Goal: Information Seeking & Learning: Understand process/instructions

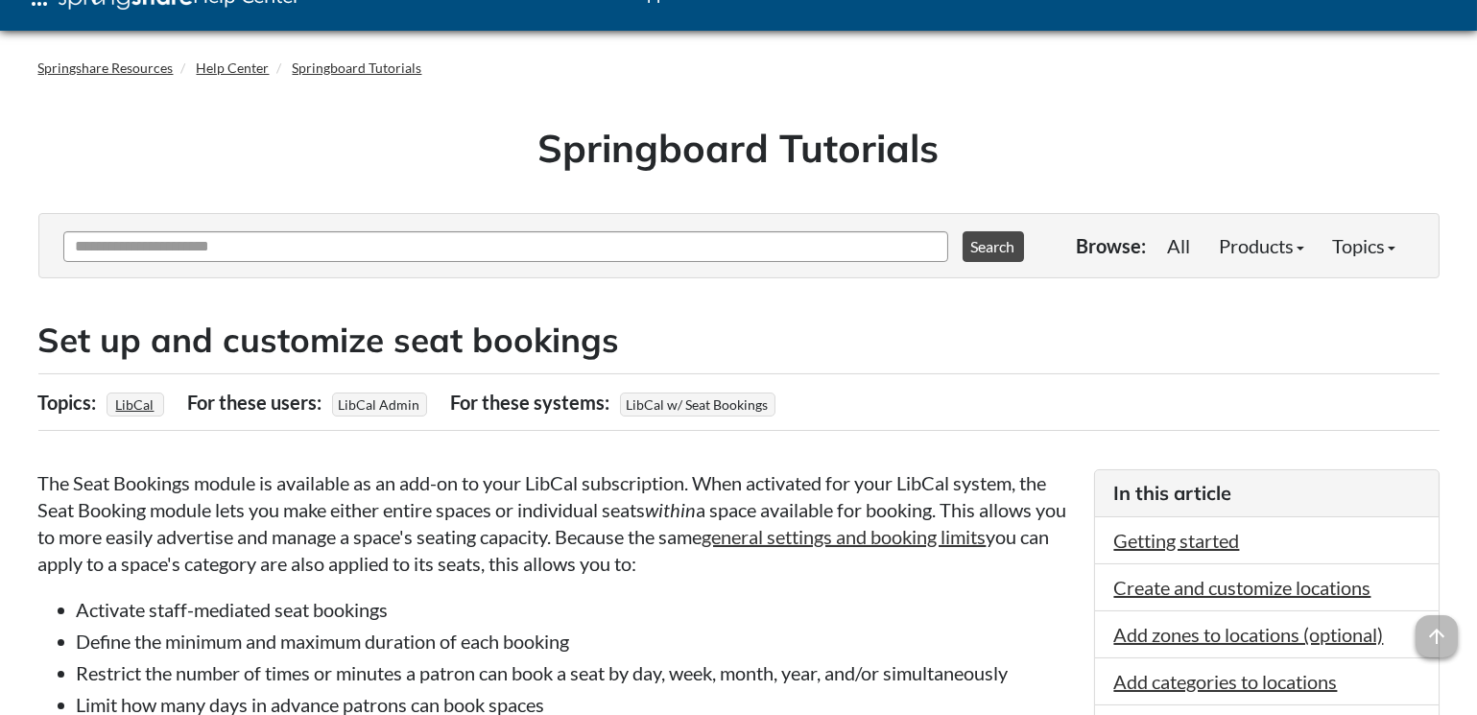
scroll to position [123, 0]
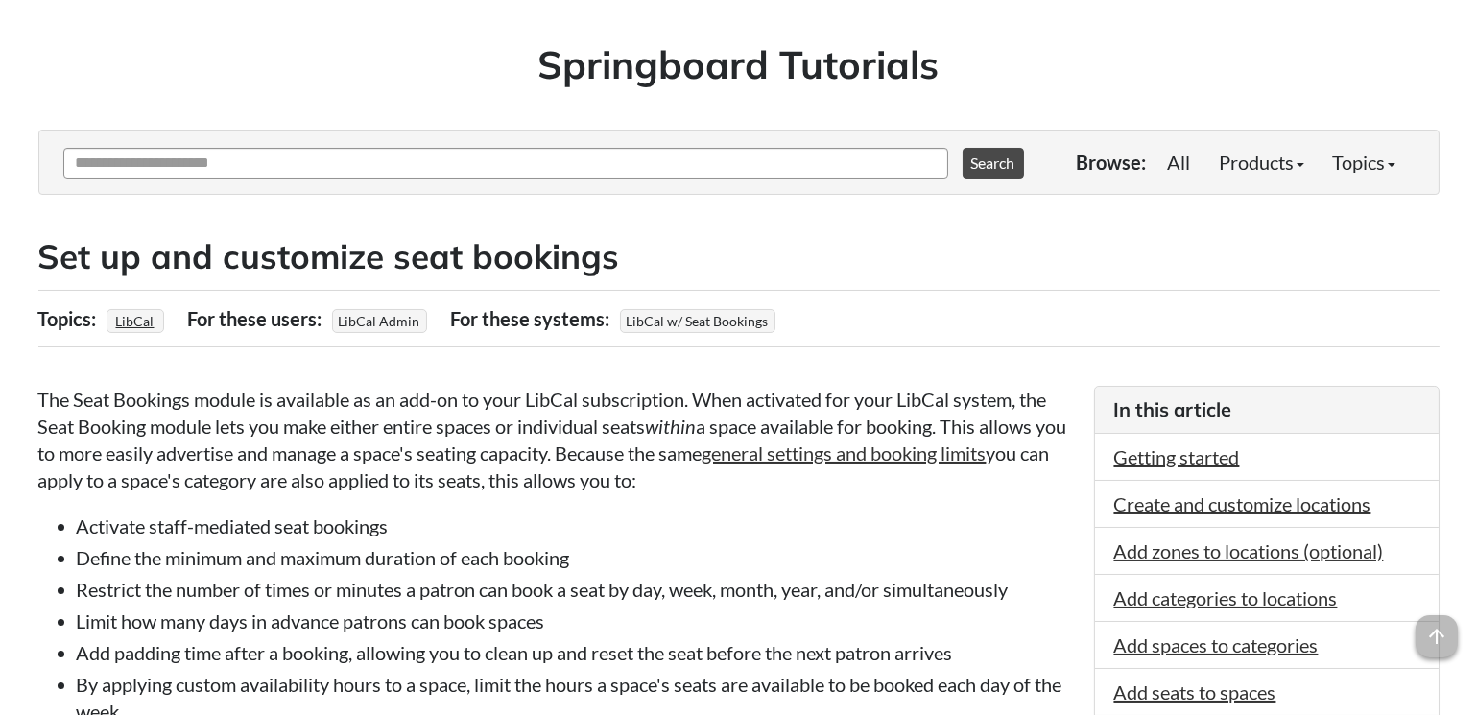
drag, startPoint x: 222, startPoint y: 418, endPoint x: 703, endPoint y: 480, distance: 485.6
click at [703, 480] on p "The Seat Bookings module is available as an add-on to your LibCal subscription.…" at bounding box center [556, 439] width 1036 height 107
click at [703, 479] on p "The Seat Bookings module is available as an add-on to your LibCal subscription.…" at bounding box center [556, 439] width 1036 height 107
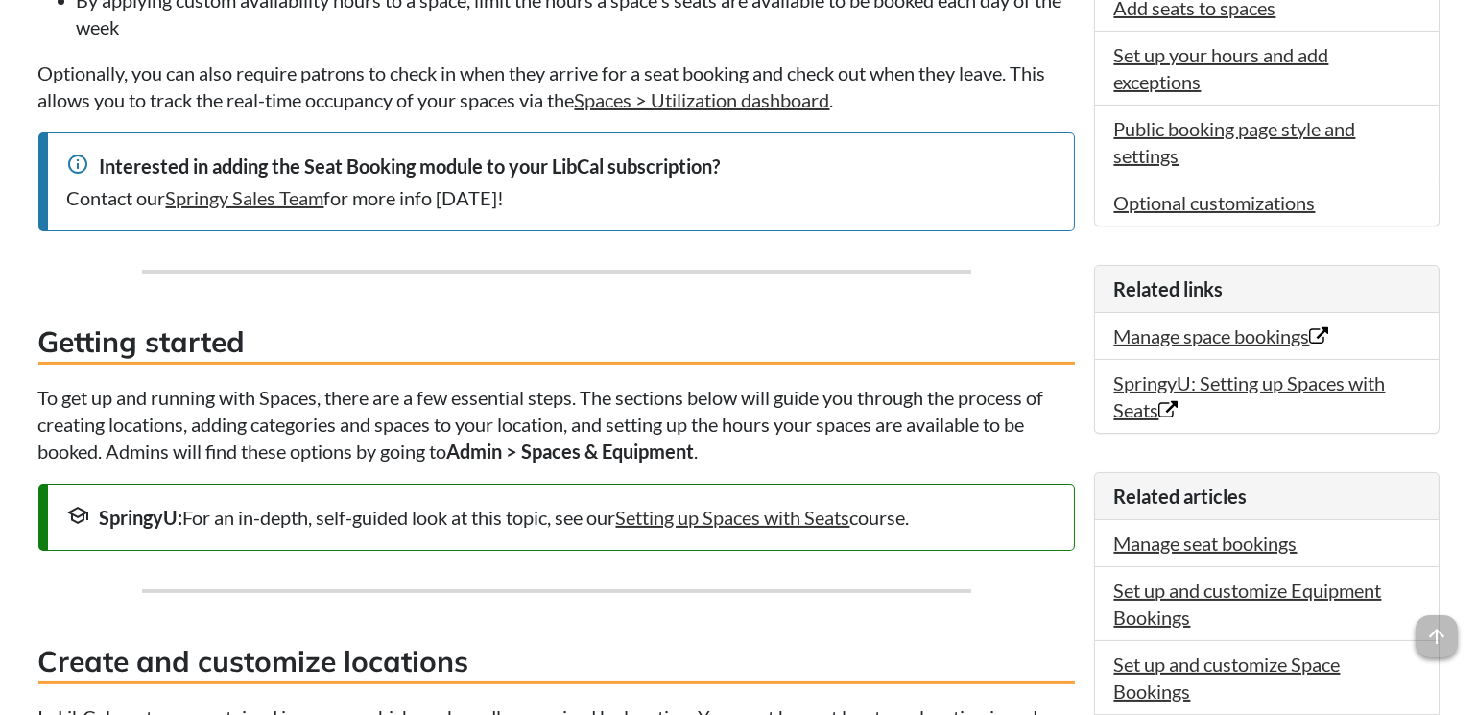
scroll to position [813, 0]
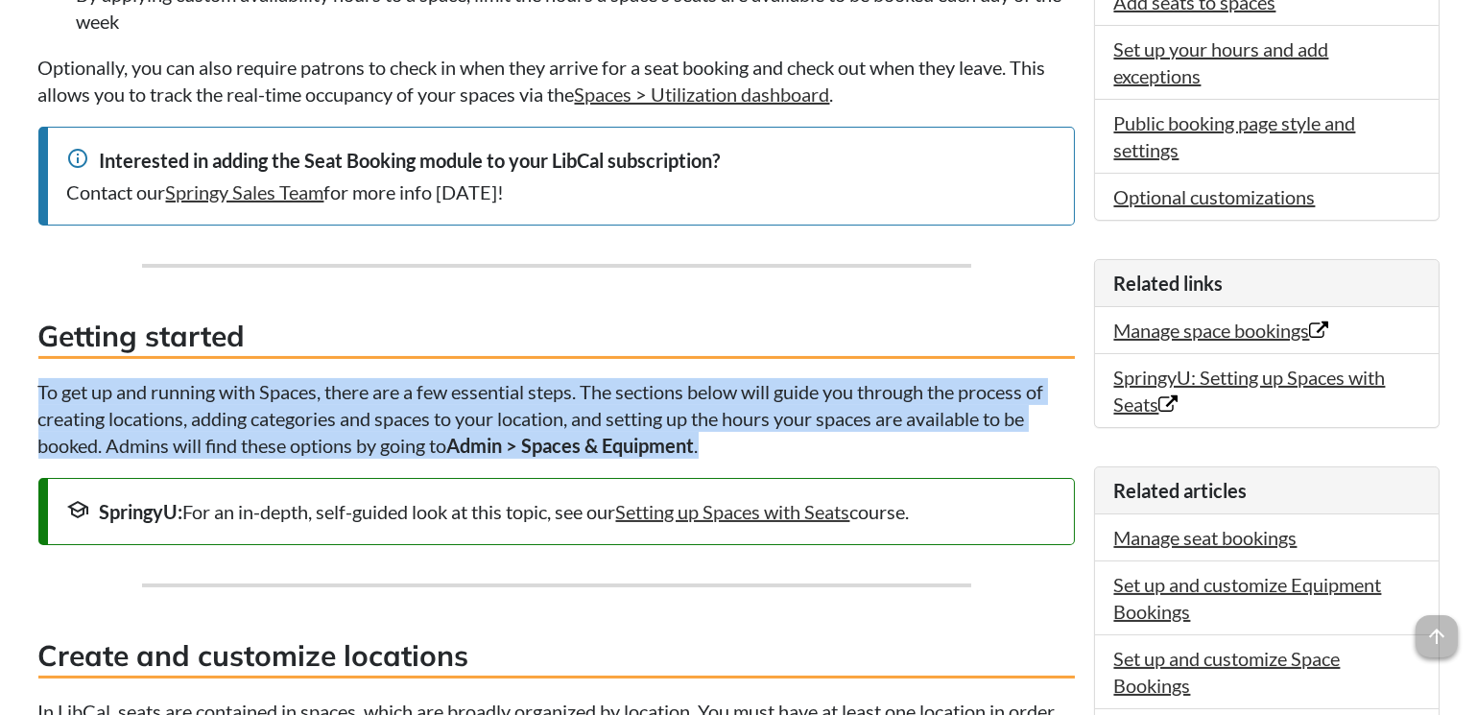
drag, startPoint x: 372, startPoint y: 383, endPoint x: 846, endPoint y: 447, distance: 478.3
click at [846, 447] on p "To get up and running with Spaces, there are a few essential steps. The section…" at bounding box center [556, 418] width 1036 height 81
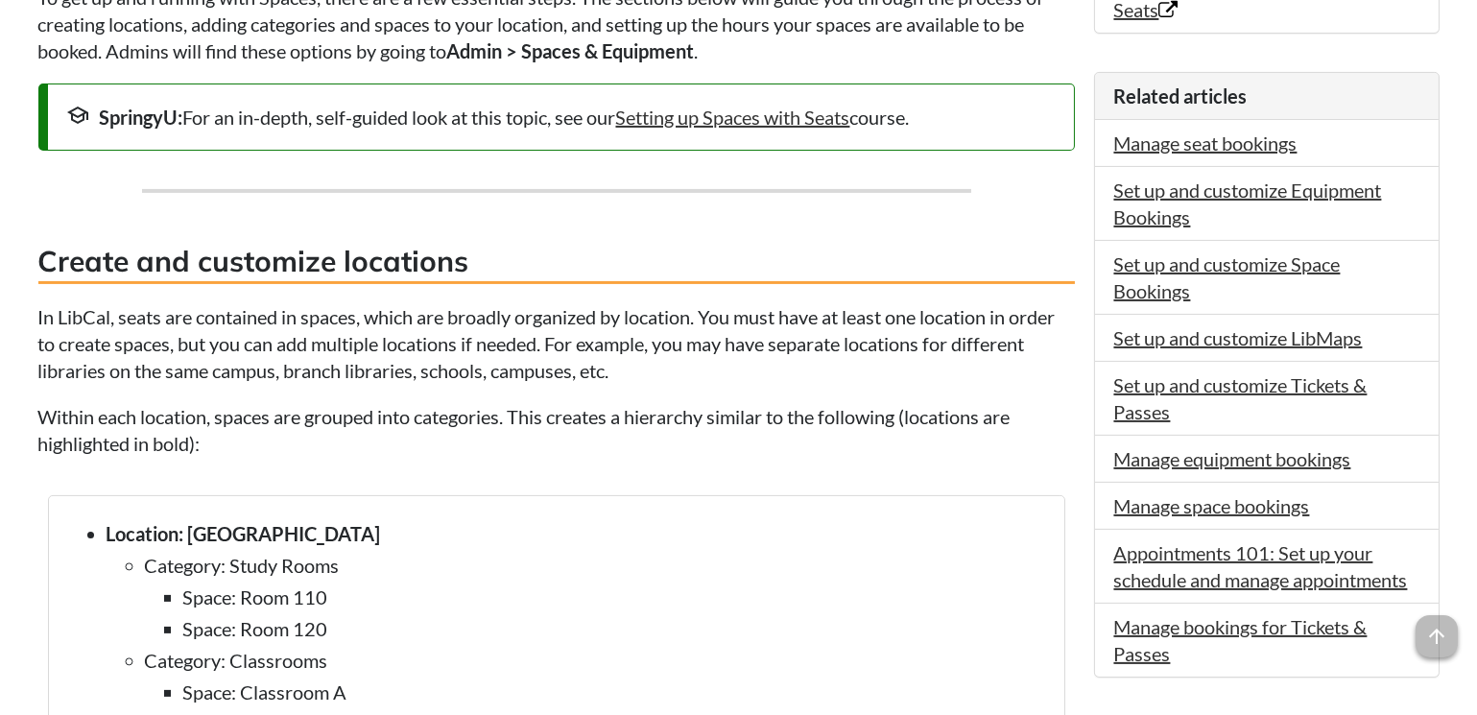
scroll to position [1225, 0]
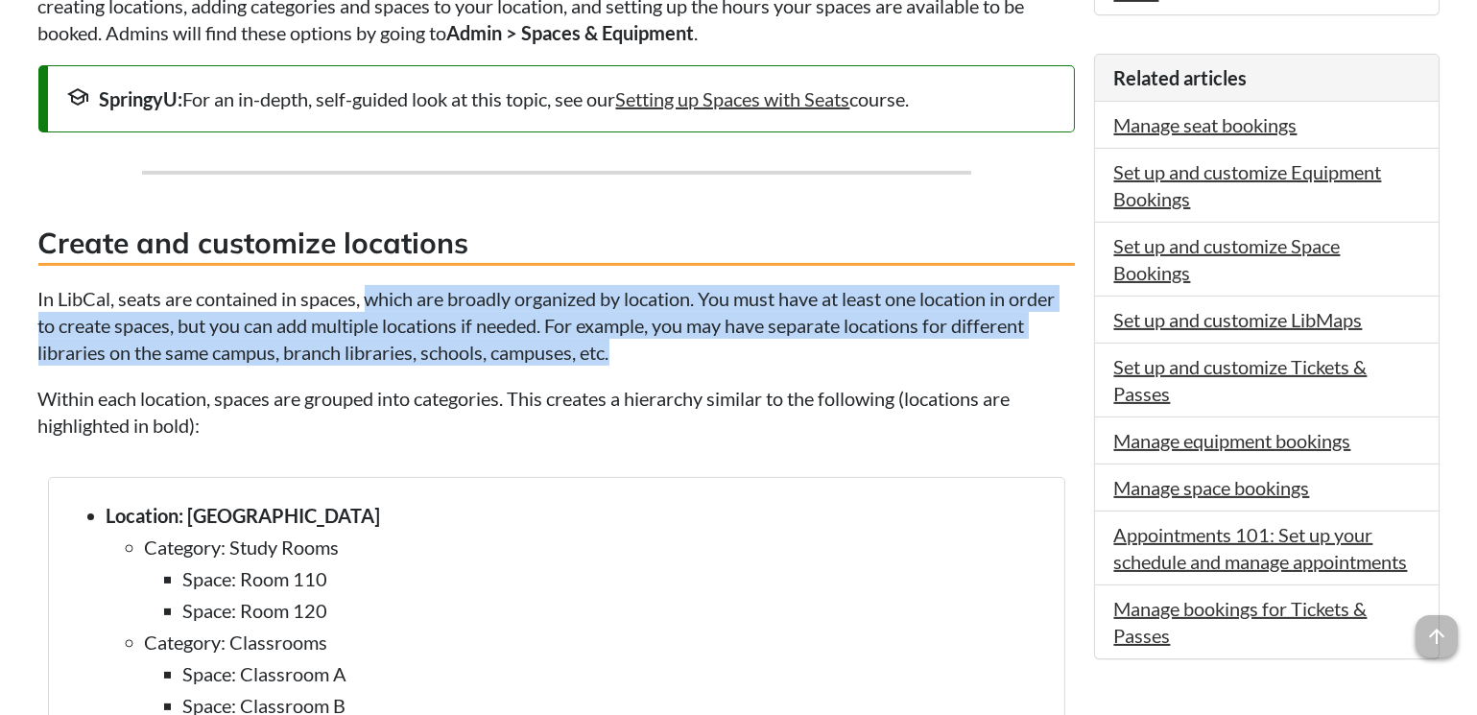
drag, startPoint x: 373, startPoint y: 308, endPoint x: 695, endPoint y: 352, distance: 324.4
click at [695, 352] on p "In LibCal, seats are contained in spaces, which are broadly organized by locati…" at bounding box center [556, 325] width 1036 height 81
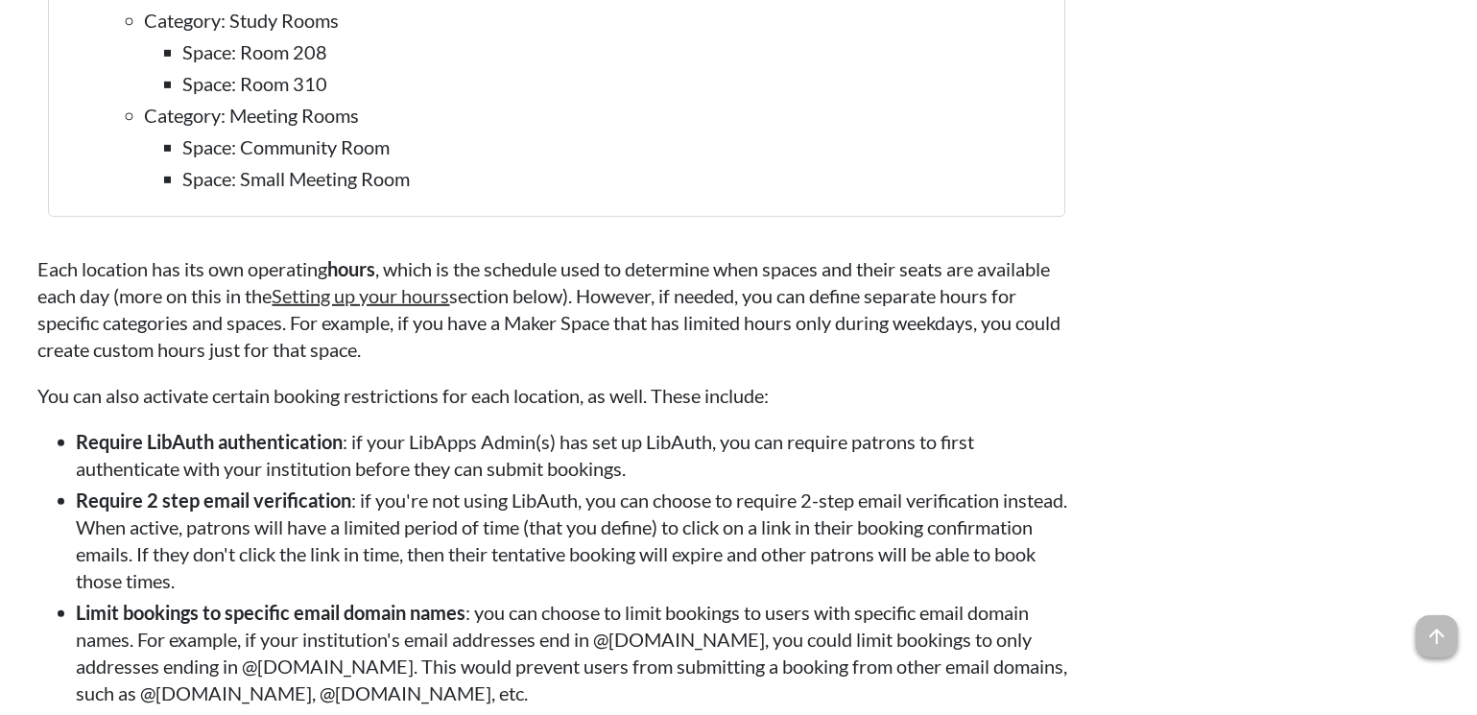
scroll to position [2255, 0]
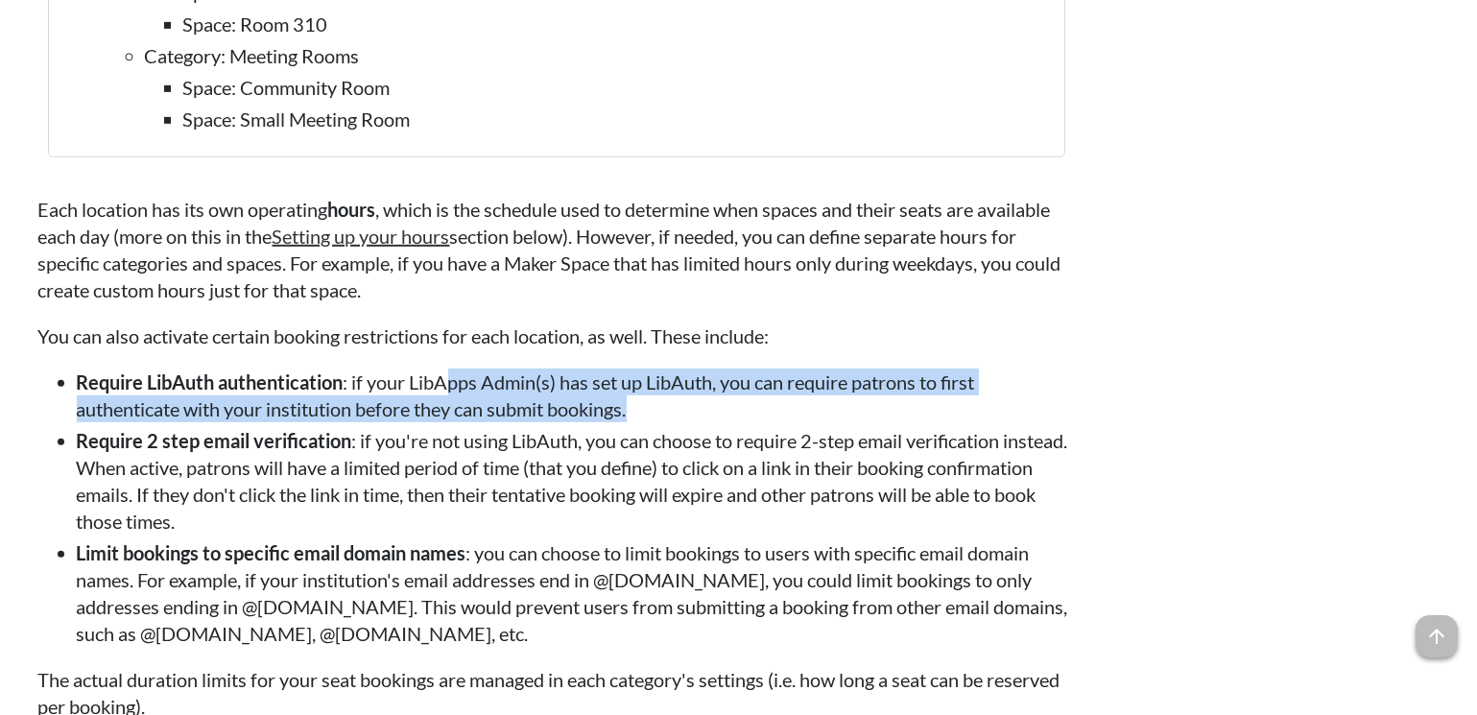
drag, startPoint x: 454, startPoint y: 431, endPoint x: 712, endPoint y: 459, distance: 259.6
click at [712, 422] on li "Require LibAuth authentication : if your LibApps Admin(s) has set up LibAuth, y…" at bounding box center [576, 395] width 998 height 54
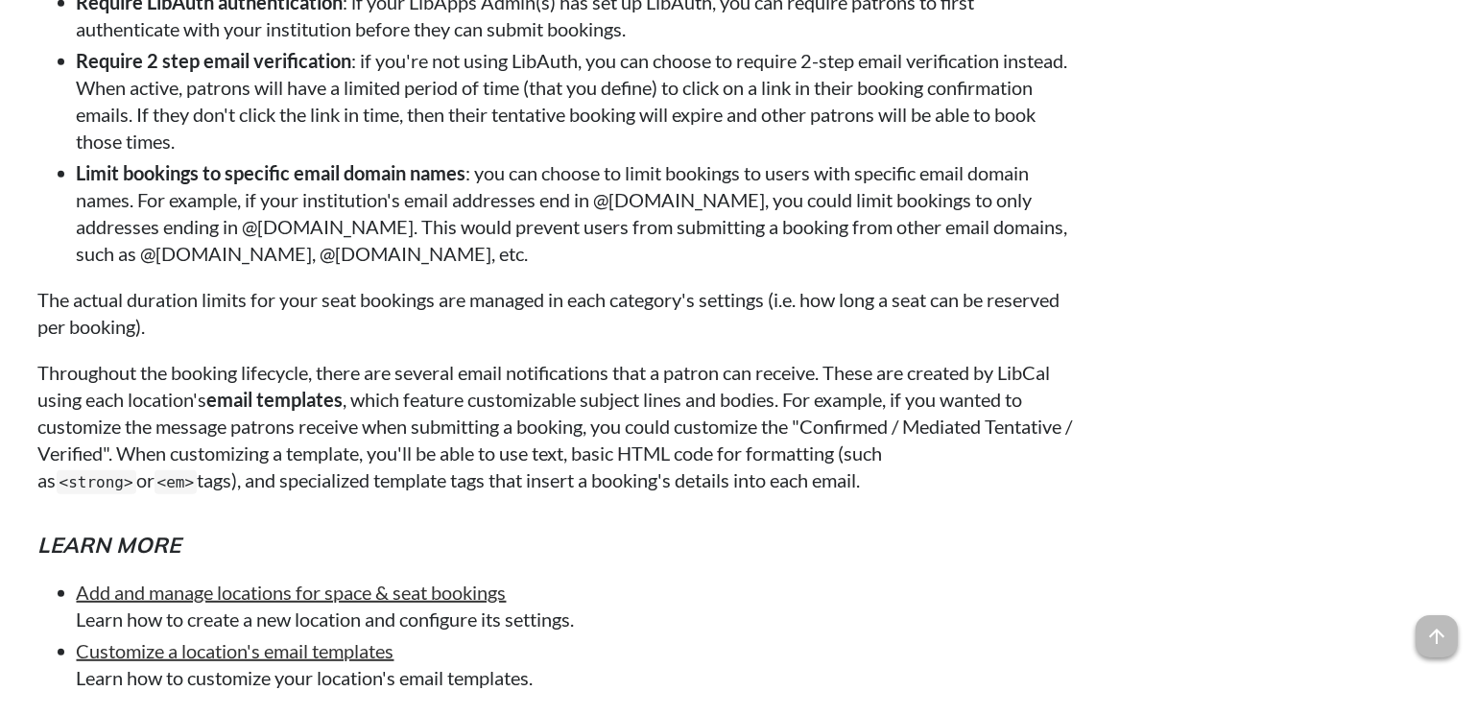
scroll to position [2639, 0]
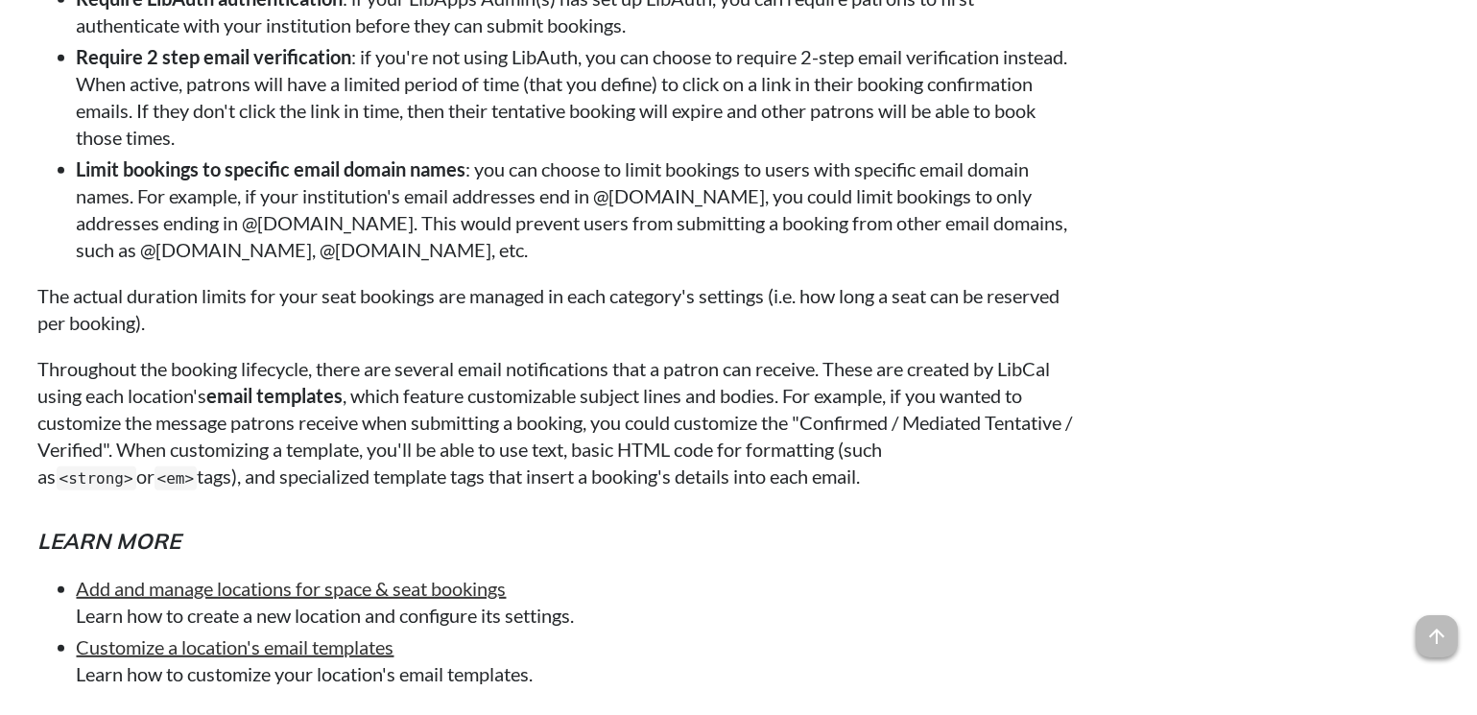
drag, startPoint x: 225, startPoint y: 403, endPoint x: 959, endPoint y: 518, distance: 743.0
click at [959, 489] on p "Throughout the booking lifecycle, there are several email notifications that a …" at bounding box center [556, 422] width 1036 height 134
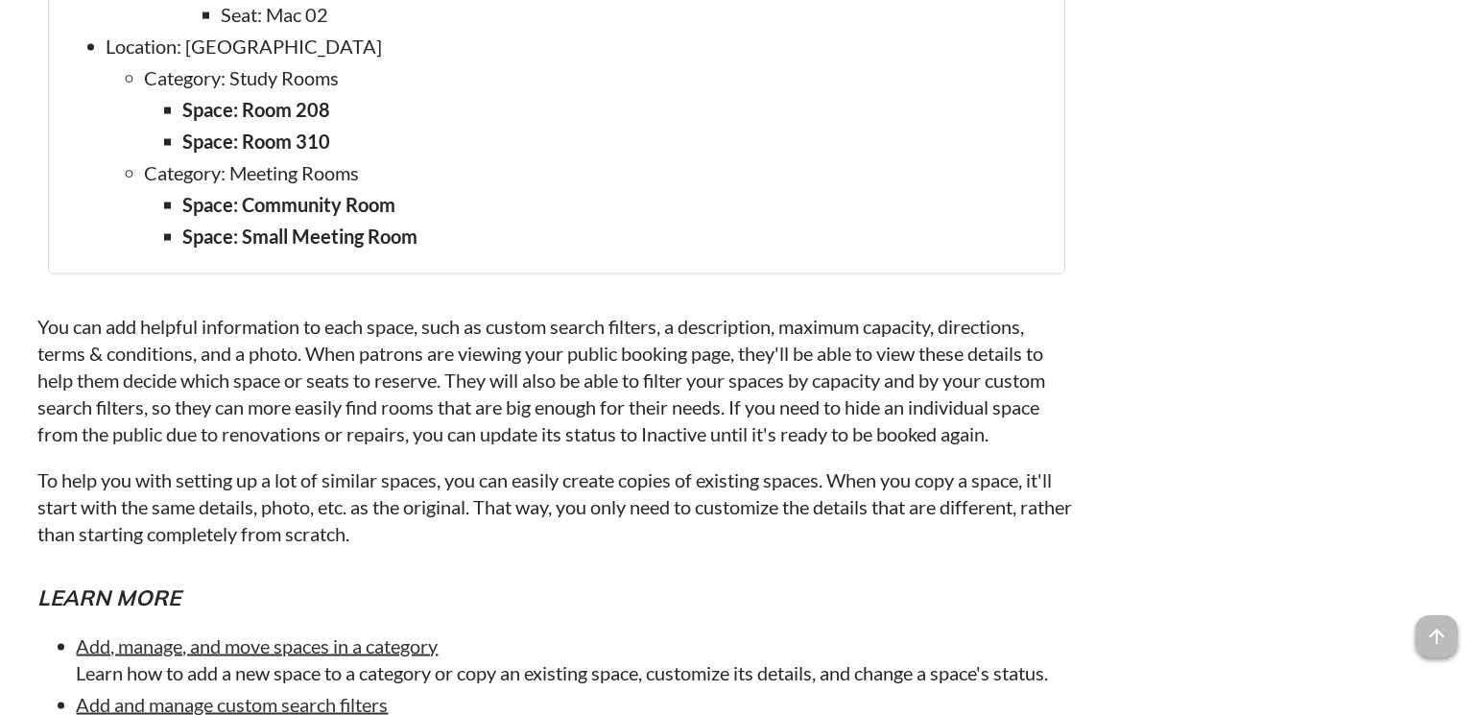
scroll to position [7431, 0]
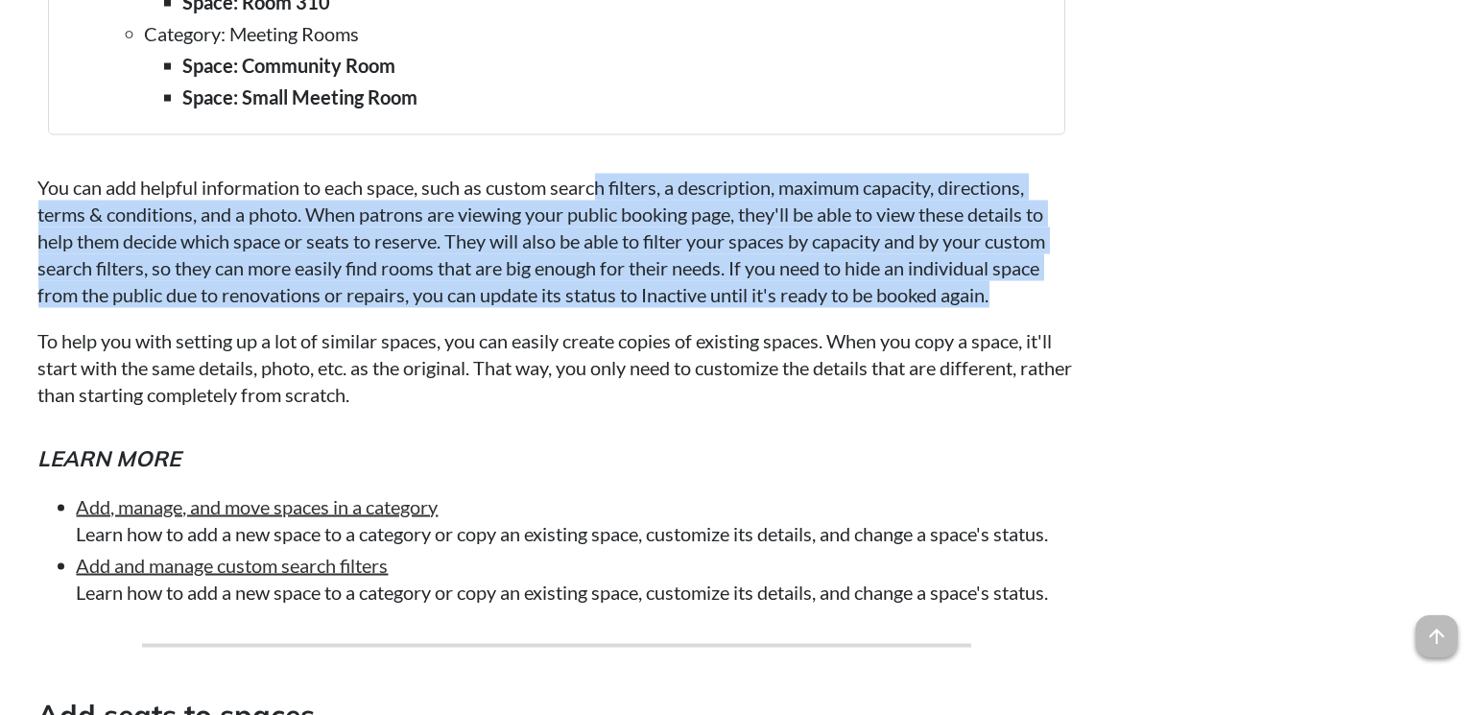
drag, startPoint x: 600, startPoint y: 384, endPoint x: 1048, endPoint y: 480, distance: 458.2
click at [1048, 308] on p "You can add helpful information to each space, such as custom search filters, a…" at bounding box center [556, 241] width 1036 height 134
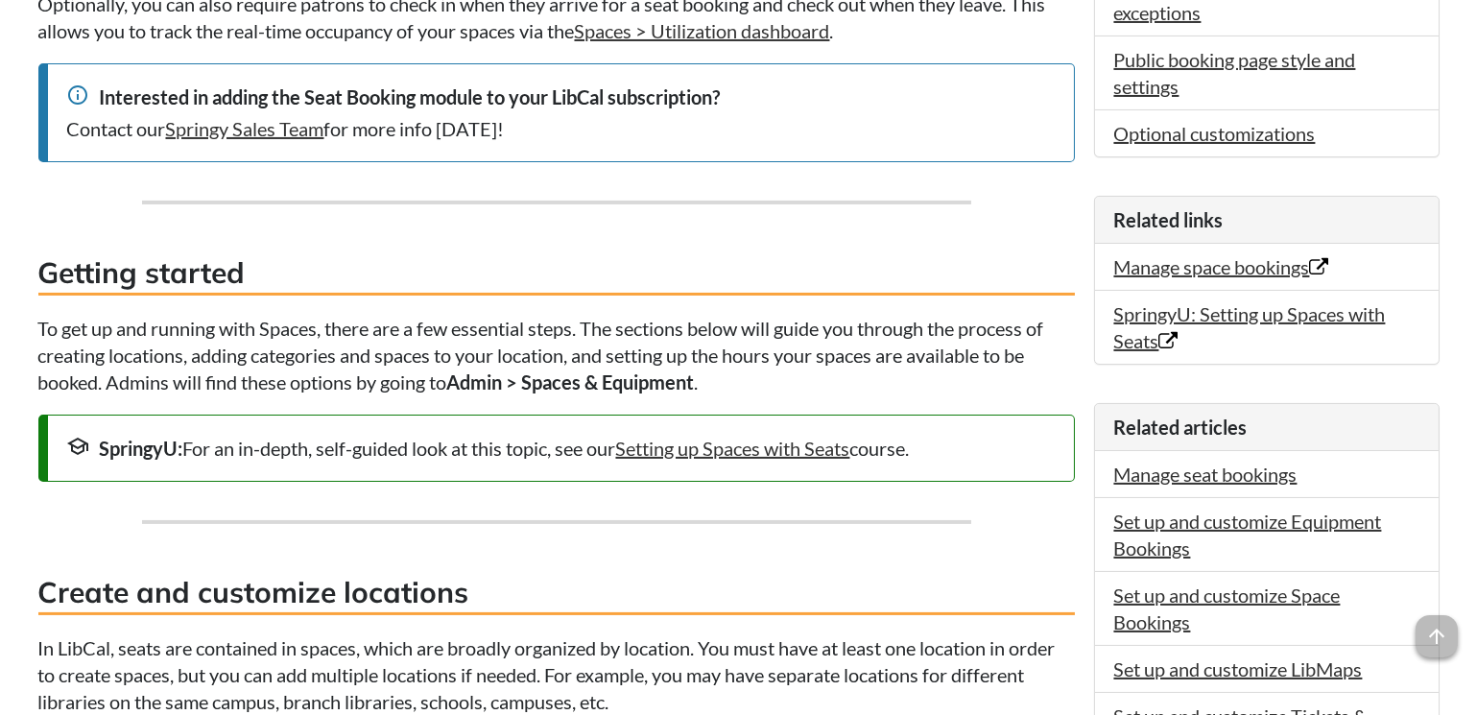
scroll to position [0, 0]
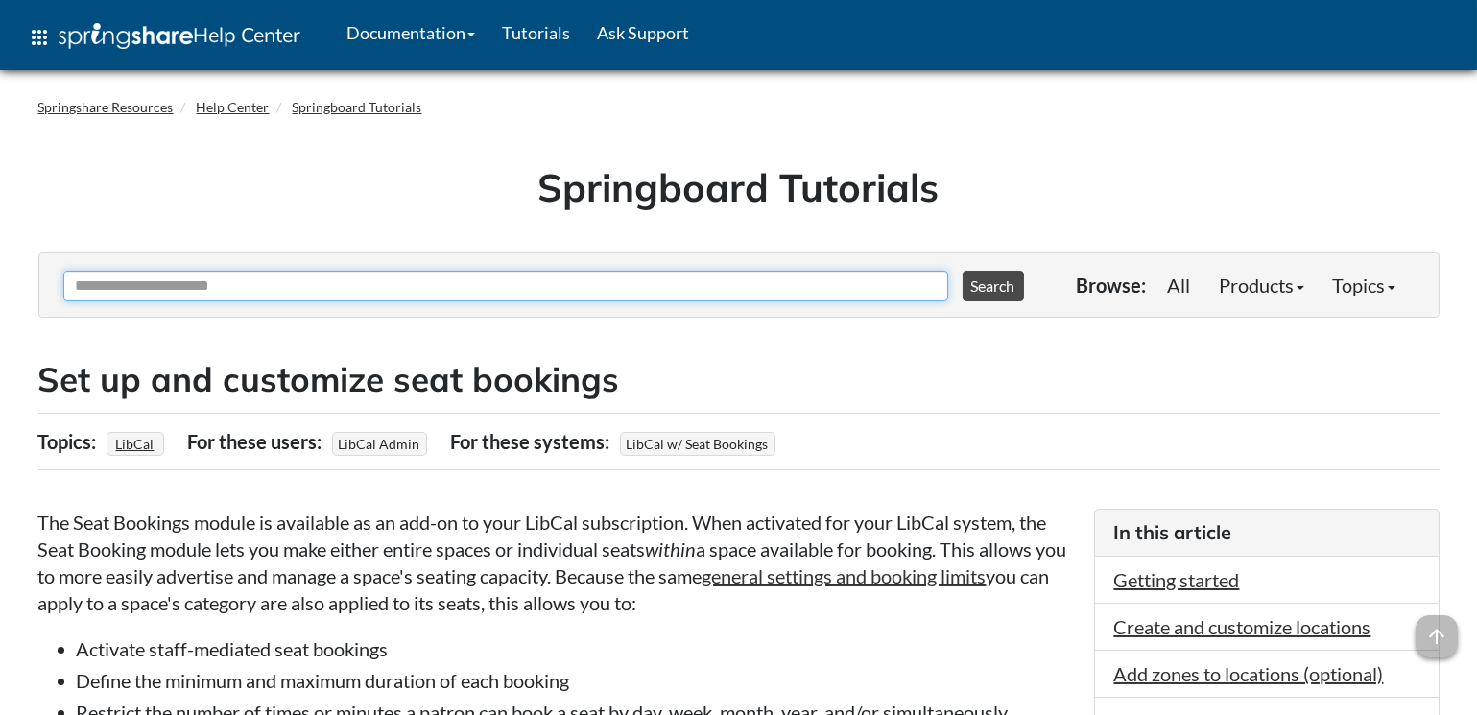
click at [318, 284] on input "Ask Another Question" at bounding box center [505, 286] width 885 height 31
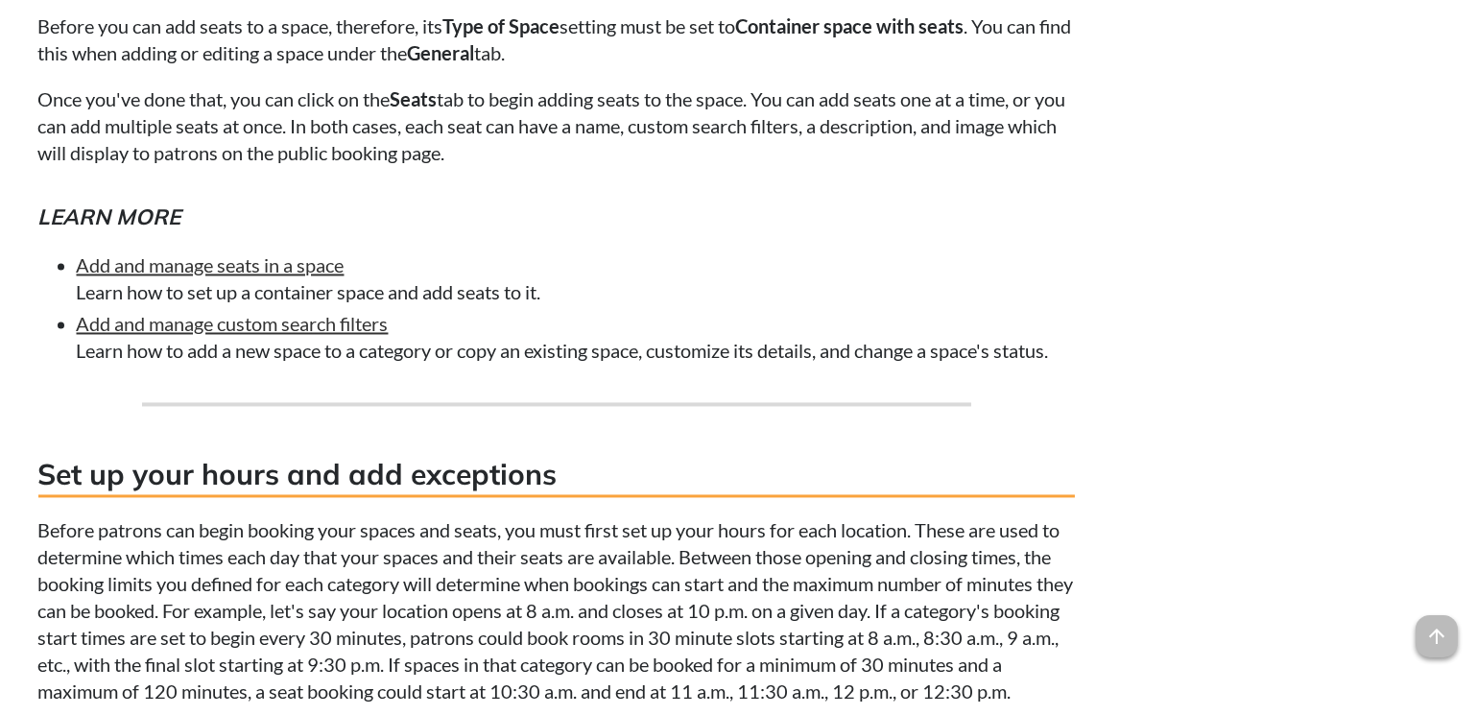
scroll to position [8081, 0]
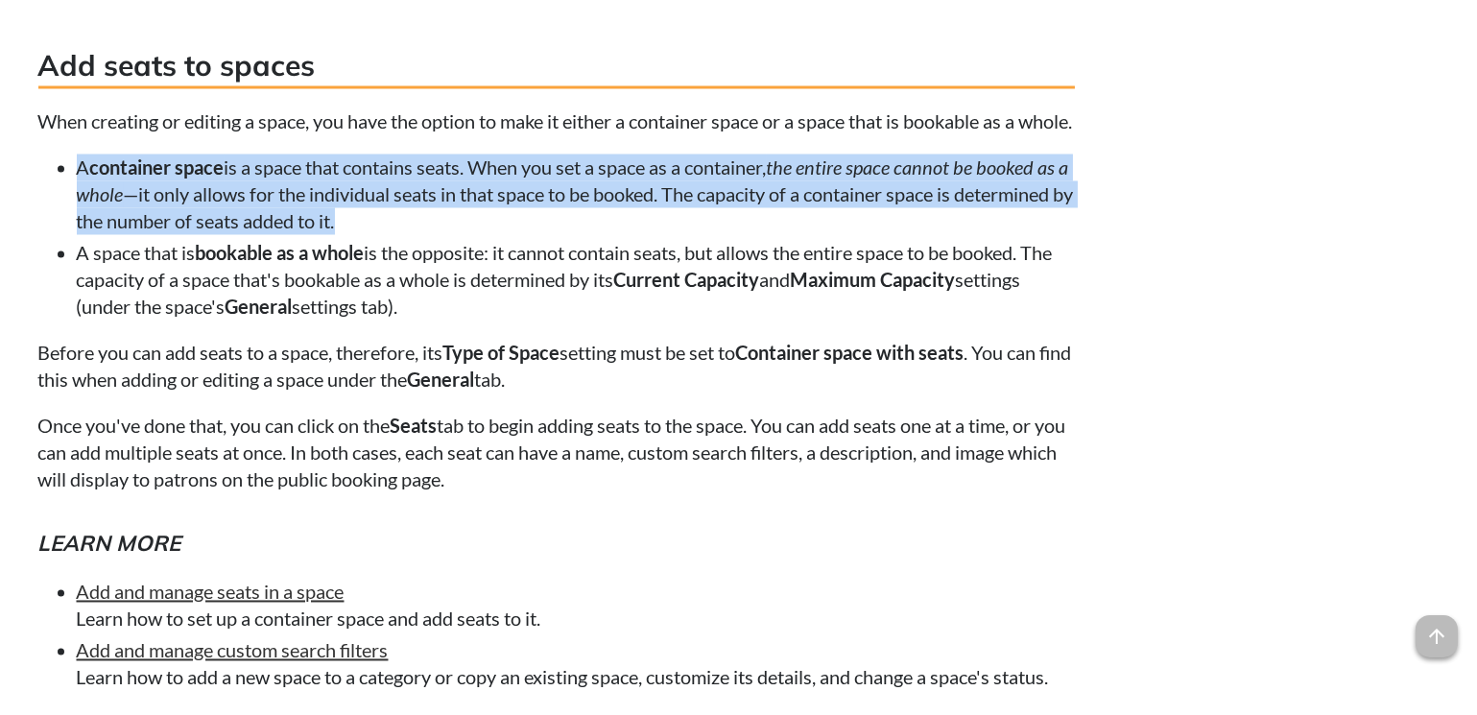
drag, startPoint x: 78, startPoint y: 393, endPoint x: 512, endPoint y: 449, distance: 438.2
click at [512, 235] on li "A container space is a space that contains seats. When you set a space as a con…" at bounding box center [576, 194] width 998 height 81
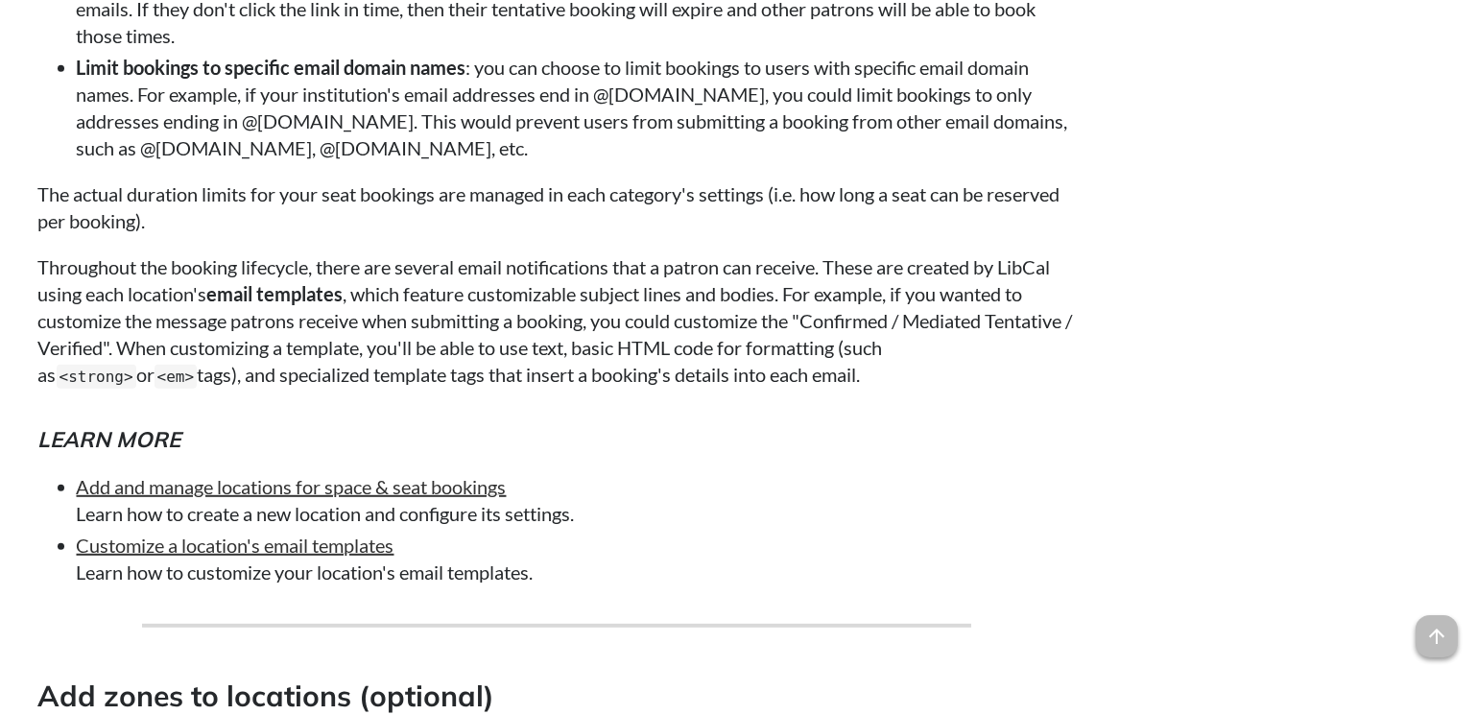
scroll to position [2864, 0]
